Goal: Transaction & Acquisition: Purchase product/service

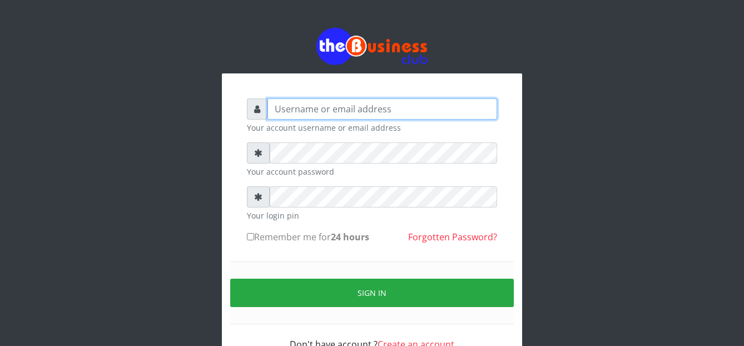
type input "graciouscybercafe@gmail.com"
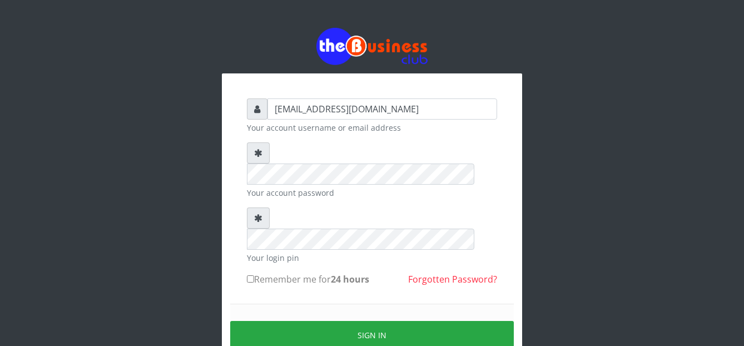
click at [255, 272] on label "Remember me for 24 hours" at bounding box center [308, 278] width 122 height 13
click at [254, 275] on input "Remember me for 24 hours" at bounding box center [250, 278] width 7 height 7
checkbox input "true"
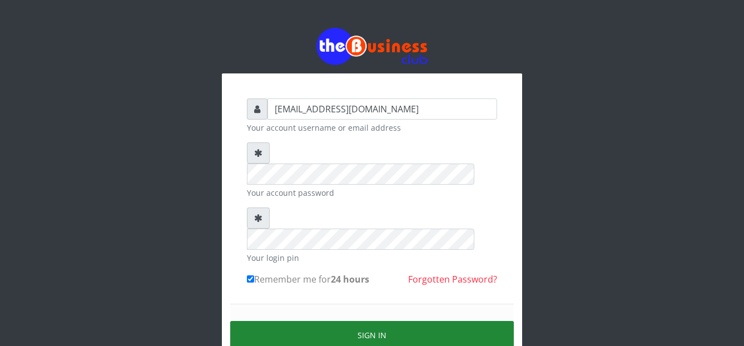
click at [281, 321] on button "Sign in" at bounding box center [372, 335] width 284 height 28
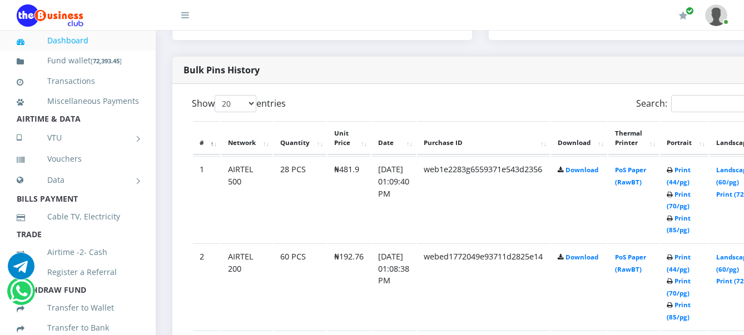
scroll to position [612, 0]
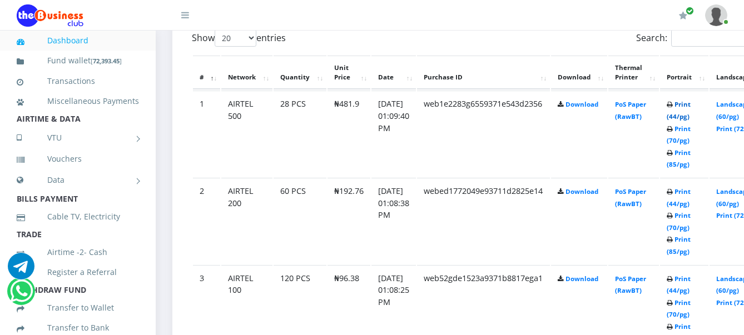
click at [691, 105] on link "Print (44/pg)" at bounding box center [679, 110] width 24 height 21
click at [738, 196] on link "Landscape (60/pg)" at bounding box center [733, 197] width 34 height 21
click at [742, 280] on link "Landscape (60/pg)" at bounding box center [733, 285] width 34 height 21
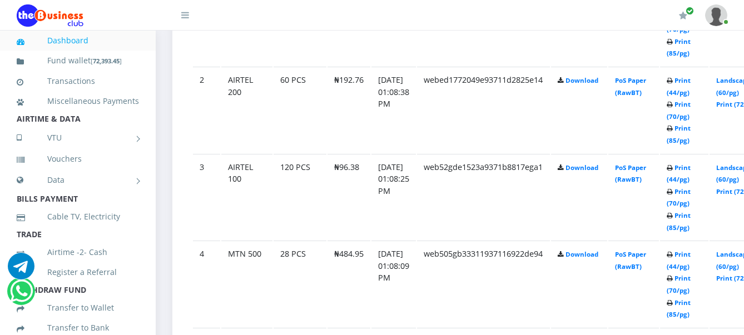
scroll to position [751, 0]
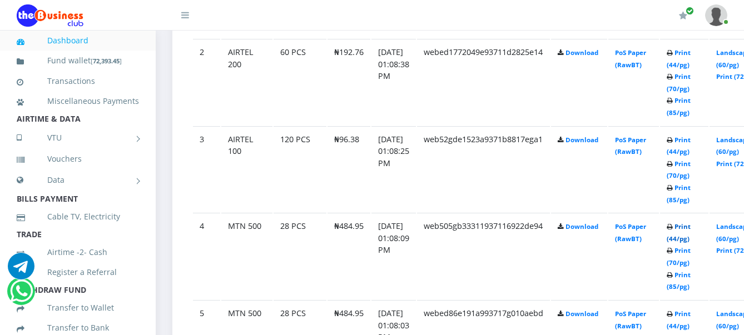
click at [691, 227] on link "Print (44/pg)" at bounding box center [679, 232] width 24 height 21
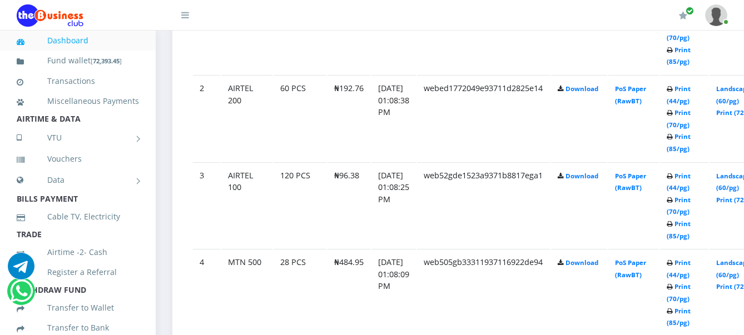
scroll to position [751, 0]
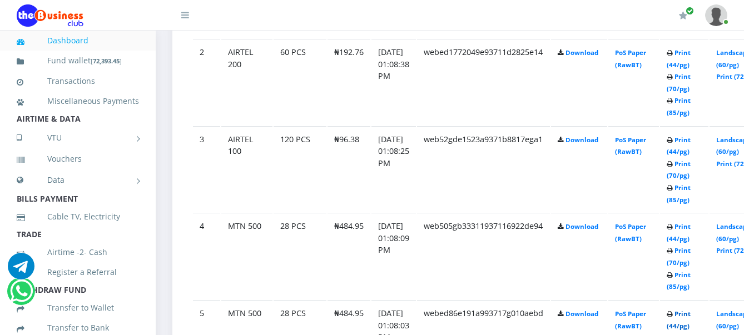
click at [691, 315] on link "Print (44/pg)" at bounding box center [679, 320] width 24 height 21
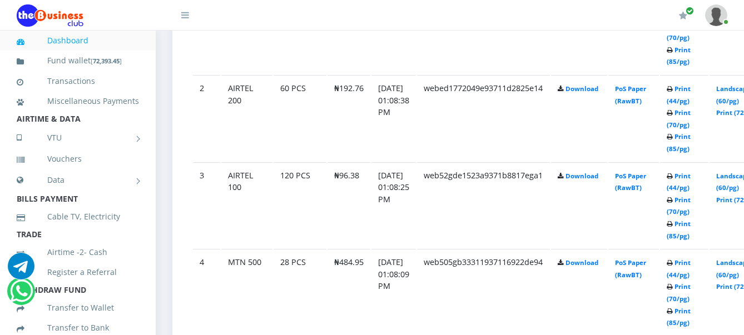
scroll to position [751, 0]
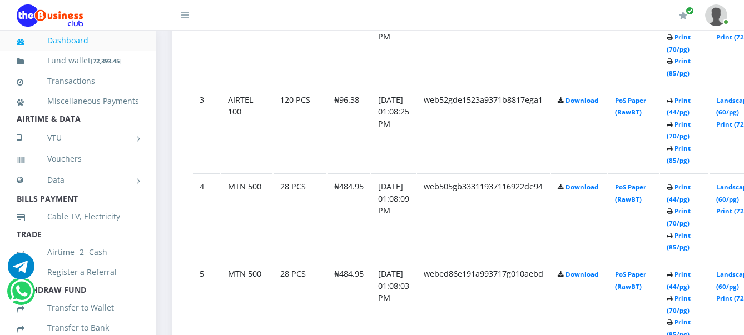
drag, startPoint x: 382, startPoint y: 279, endPoint x: 604, endPoint y: 340, distance: 230.3
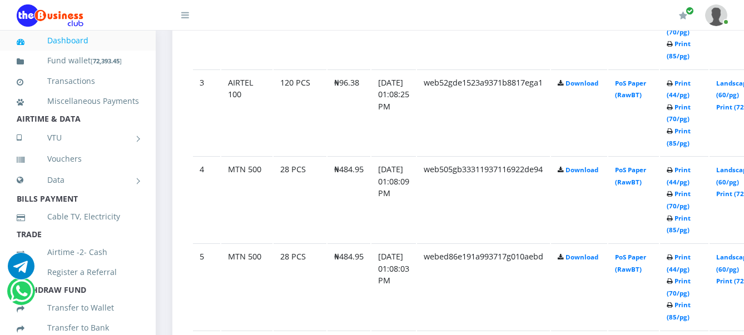
drag, startPoint x: 604, startPoint y: 340, endPoint x: 545, endPoint y: 190, distance: 161.1
click at [545, 190] on td "web505gb33311937116922de94" at bounding box center [483, 199] width 133 height 86
click at [691, 258] on link "Print (44/pg)" at bounding box center [679, 263] width 24 height 21
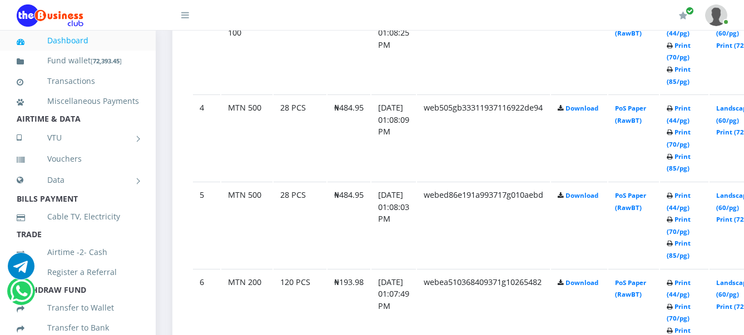
scroll to position [882, 0]
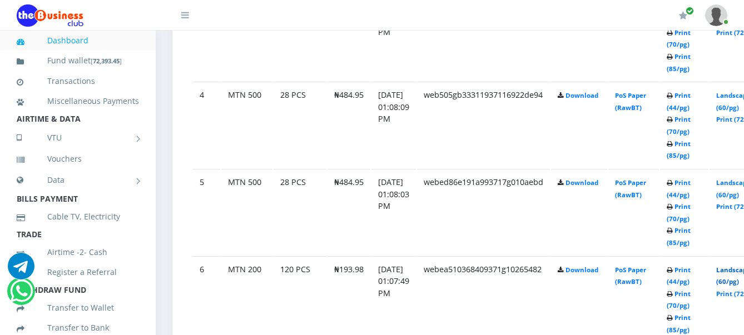
click at [740, 271] on link "Landscape (60/pg)" at bounding box center [733, 276] width 34 height 21
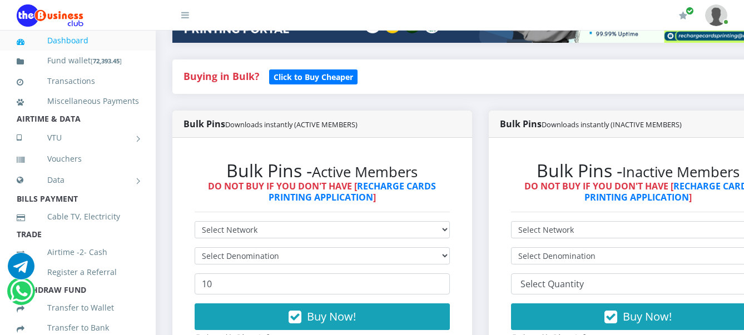
scroll to position [222, 0]
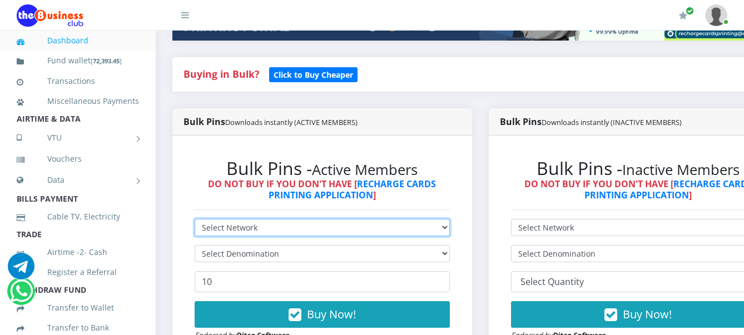
click at [252, 235] on select "Select Network MTN Globacom 9Mobile Airtel" at bounding box center [322, 227] width 255 height 17
select select "MTN"
click at [195, 221] on select "Select Network MTN Globacom 9Mobile Airtel" at bounding box center [322, 227] width 255 height 17
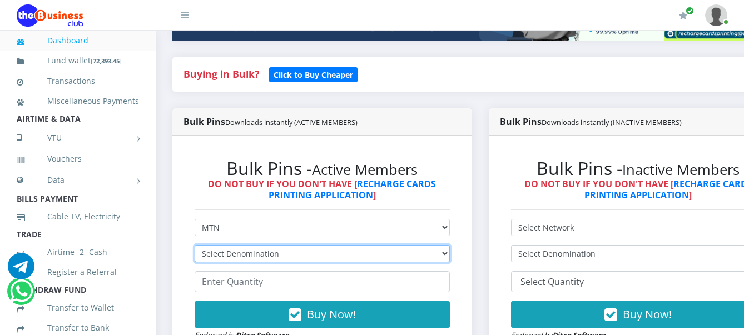
click at [242, 259] on select "Select Denomination MTN NGN100 - ₦96.99 MTN NGN200 - ₦193.98 MTN NGN400 - ₦387.…" at bounding box center [322, 253] width 255 height 17
select select "96.99-100"
click at [195, 247] on select "Select Denomination MTN NGN100 - ₦96.99 MTN NGN200 - ₦193.98 MTN NGN400 - ₦387.…" at bounding box center [322, 253] width 255 height 17
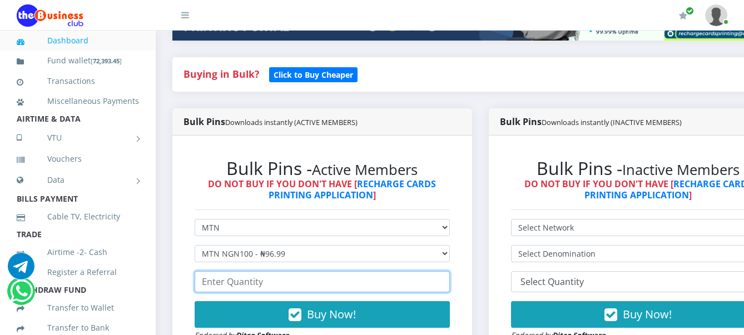
click at [246, 286] on input "number" at bounding box center [322, 281] width 255 height 21
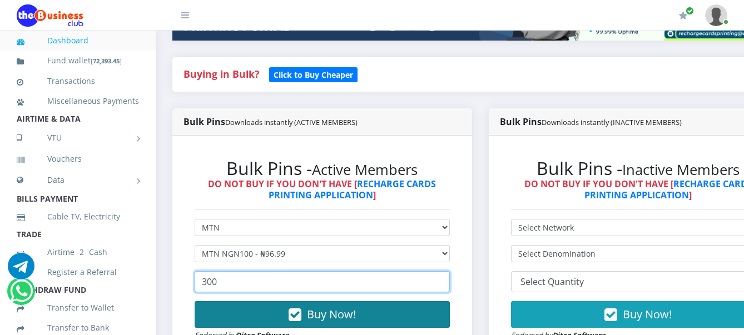
type input "300"
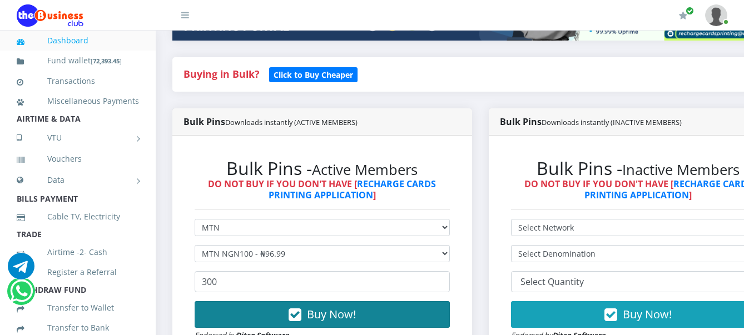
click at [279, 315] on button "Buy Now!" at bounding box center [322, 314] width 255 height 27
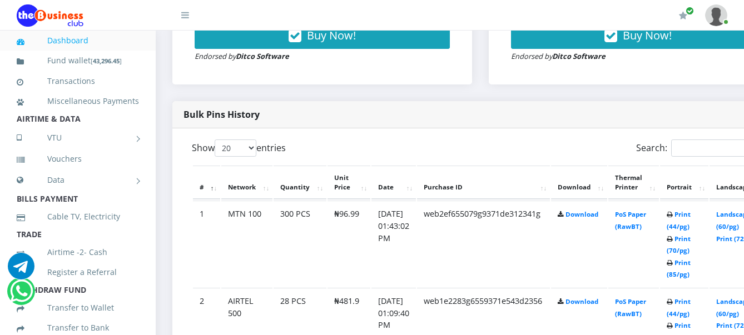
scroll to position [528, 0]
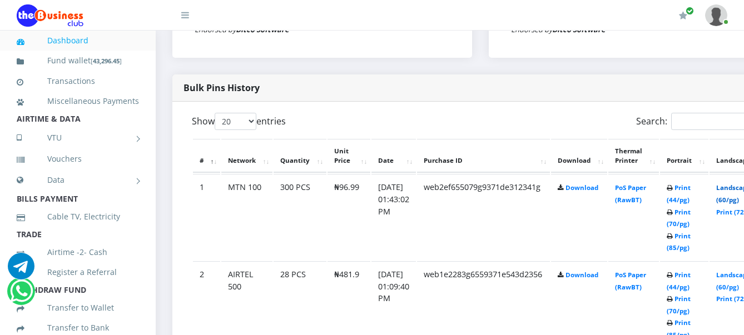
click at [734, 189] on link "Landscape (60/pg)" at bounding box center [733, 193] width 34 height 21
